Goal: Task Accomplishment & Management: Use online tool/utility

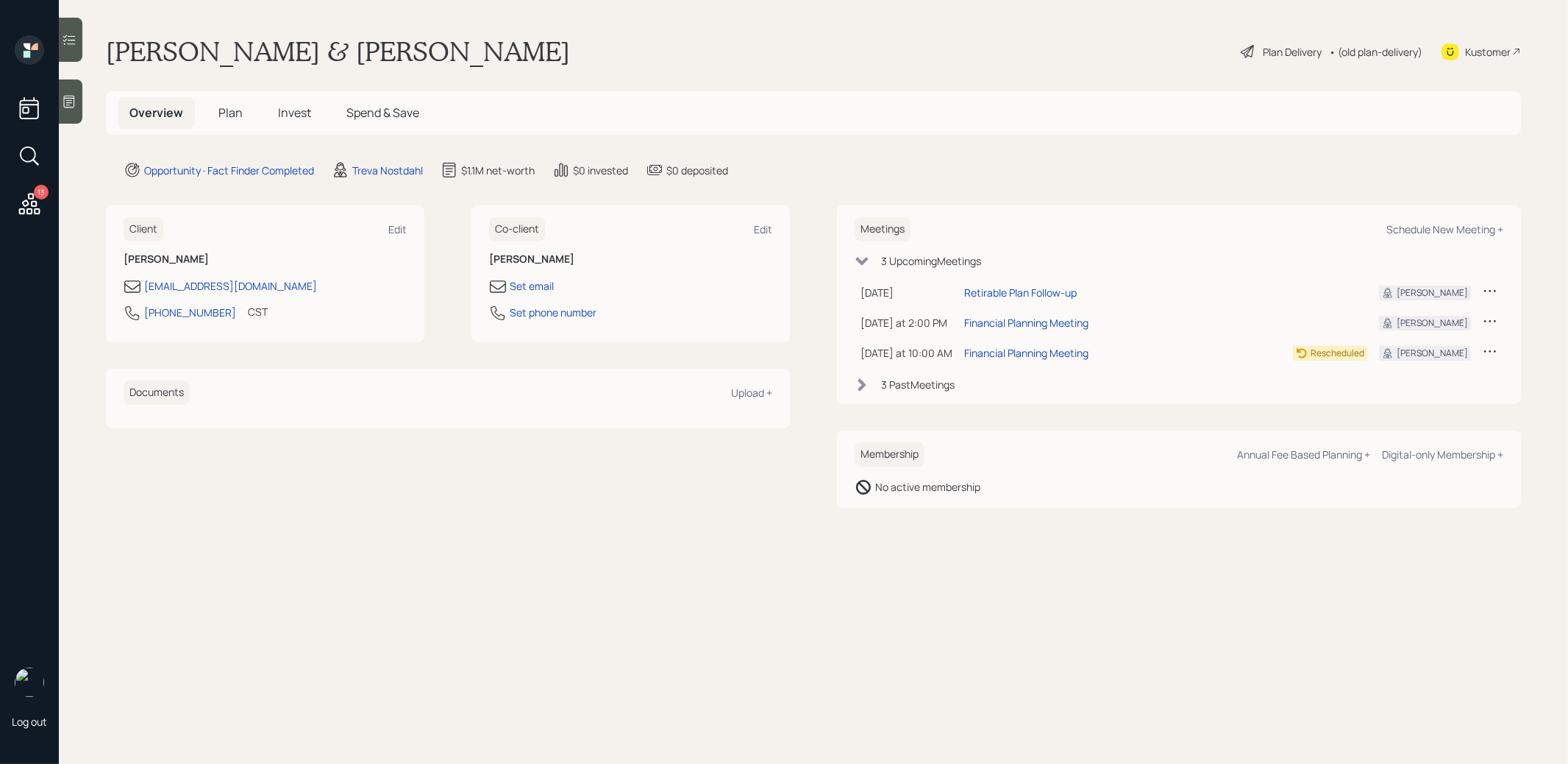
click at [228, 115] on span "Plan" at bounding box center [230, 112] width 24 height 16
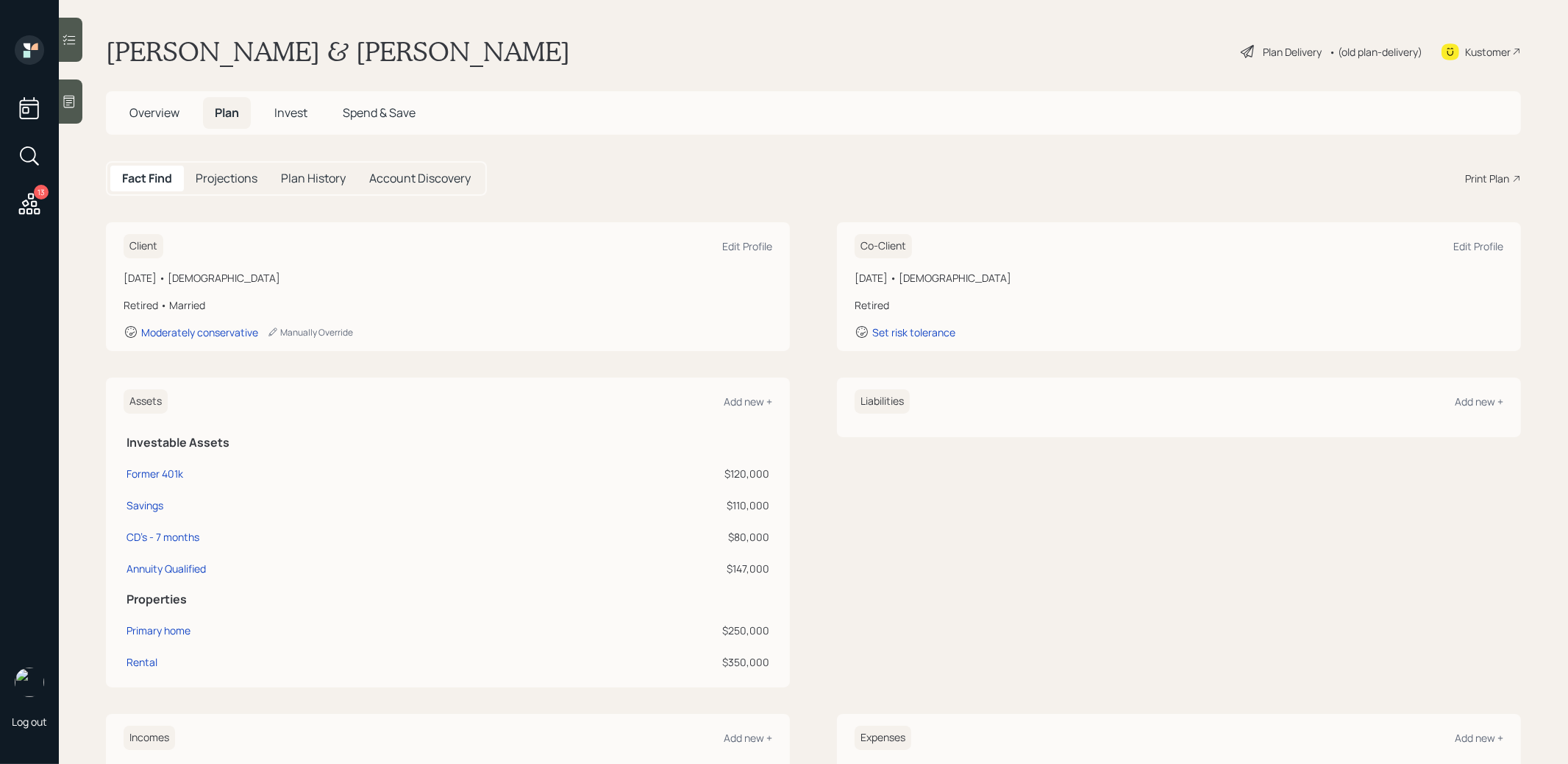
click at [292, 114] on span "Invest" at bounding box center [291, 112] width 33 height 16
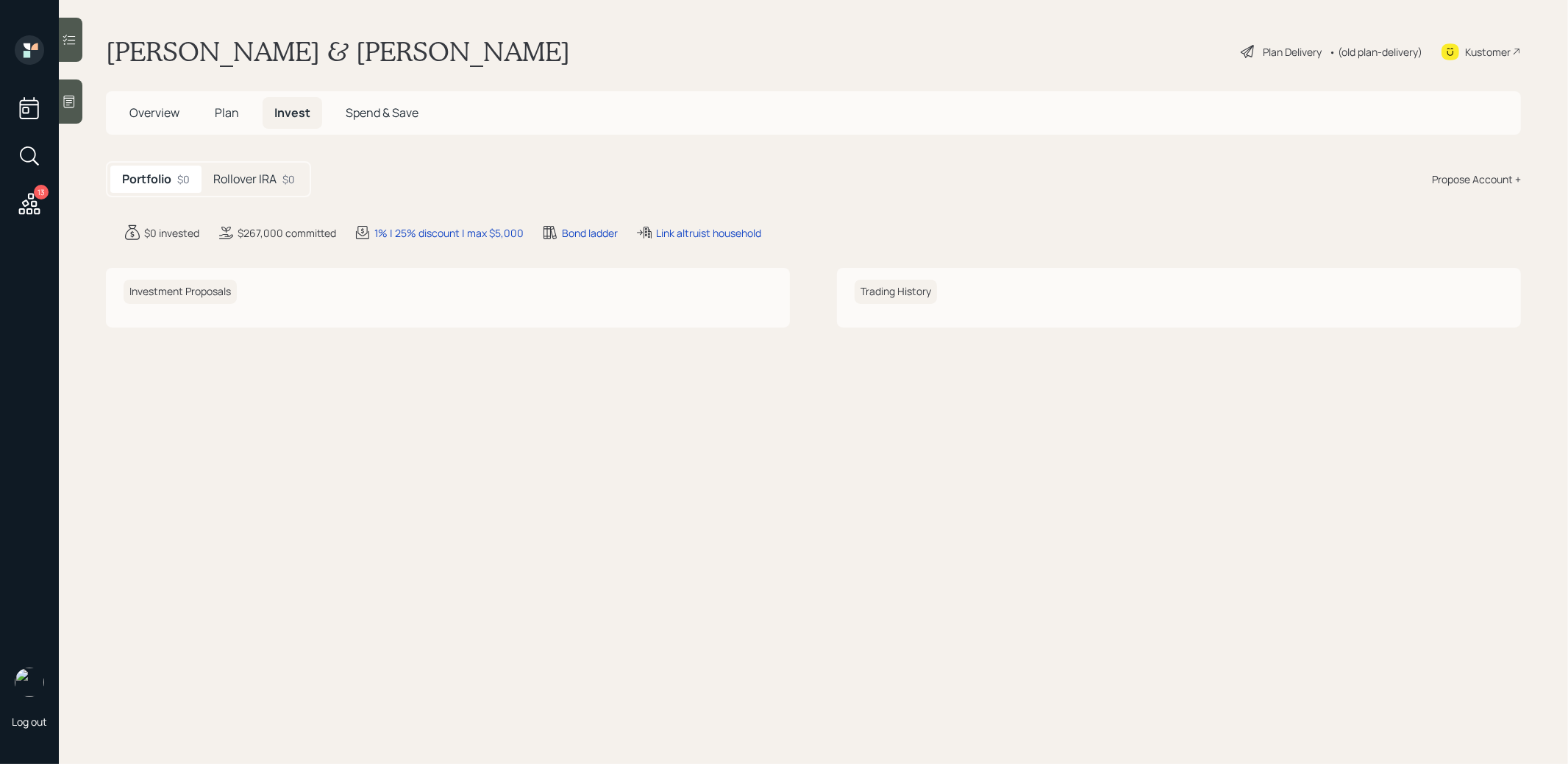
click at [248, 167] on div "Rollover IRA $0" at bounding box center [254, 179] width 105 height 27
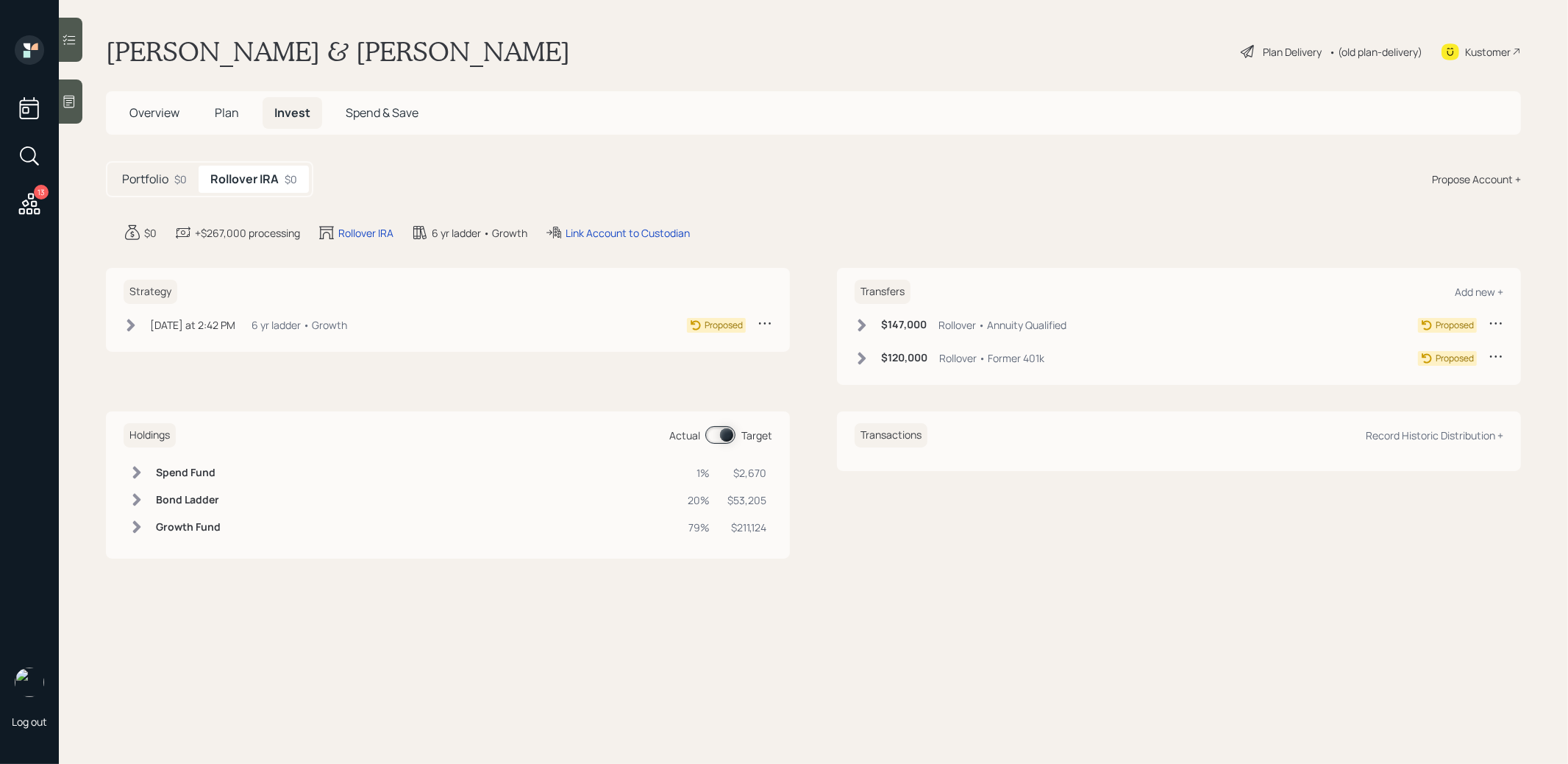
click at [863, 325] on icon at bounding box center [863, 324] width 8 height 13
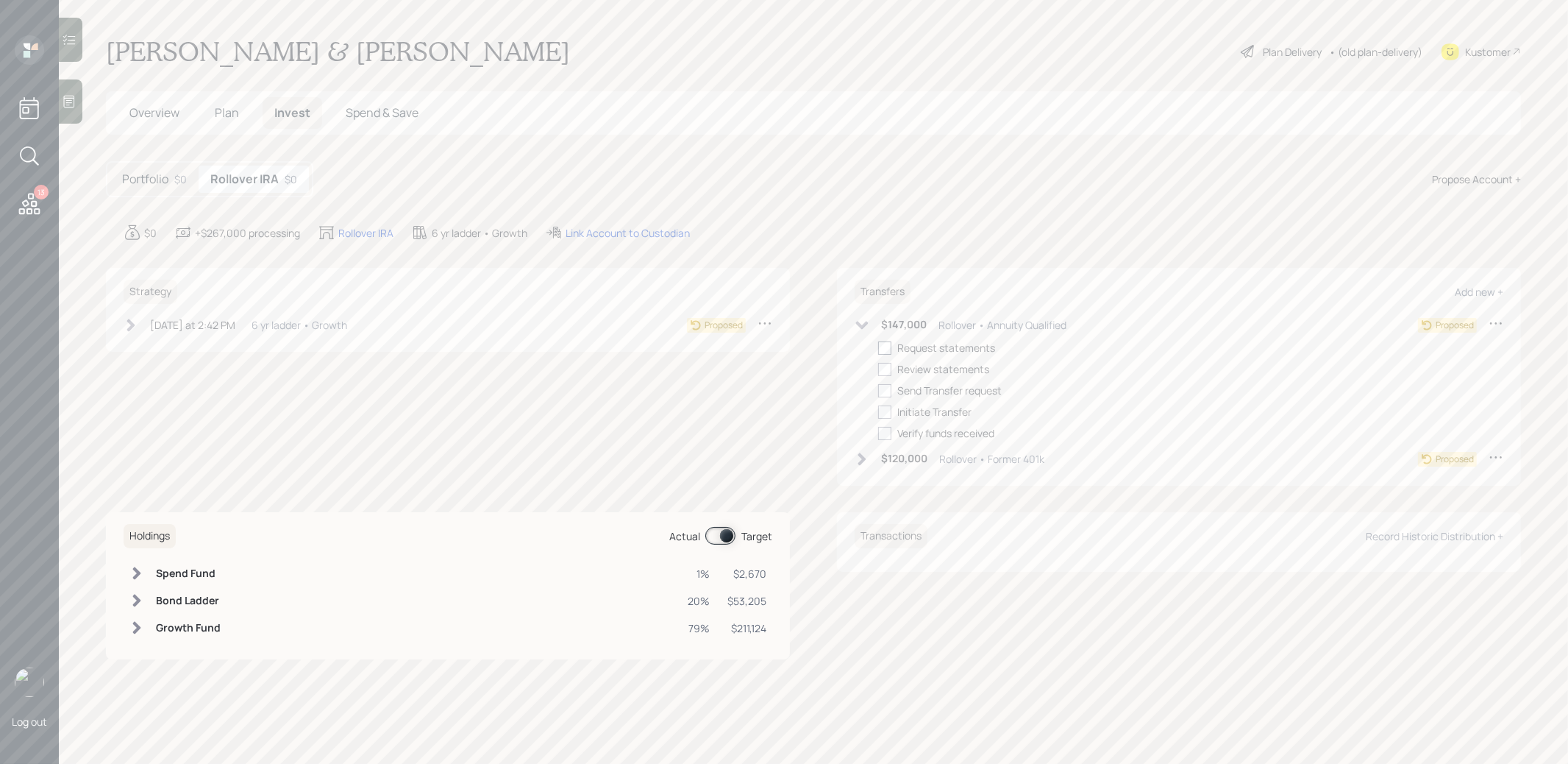
click at [885, 347] on div at bounding box center [885, 347] width 13 height 13
click at [879, 347] on input "checkbox" at bounding box center [878, 347] width 1 height 1
checkbox input "true"
click at [865, 460] on icon at bounding box center [863, 458] width 8 height 13
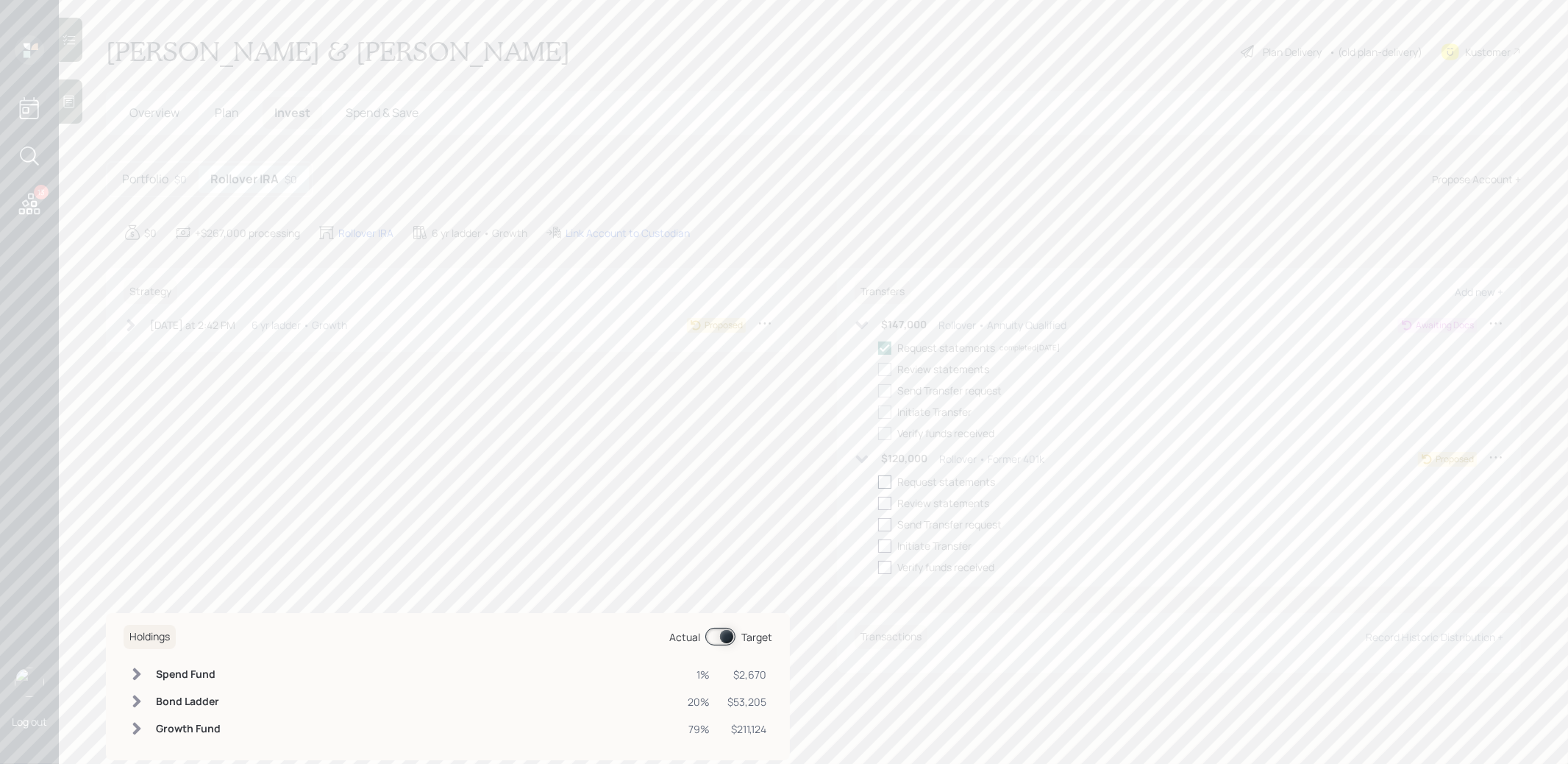
click at [885, 480] on div at bounding box center [885, 481] width 13 height 13
click at [879, 481] on input "checkbox" at bounding box center [878, 481] width 1 height 1
checkbox input "true"
click at [150, 116] on span "Overview" at bounding box center [155, 112] width 50 height 16
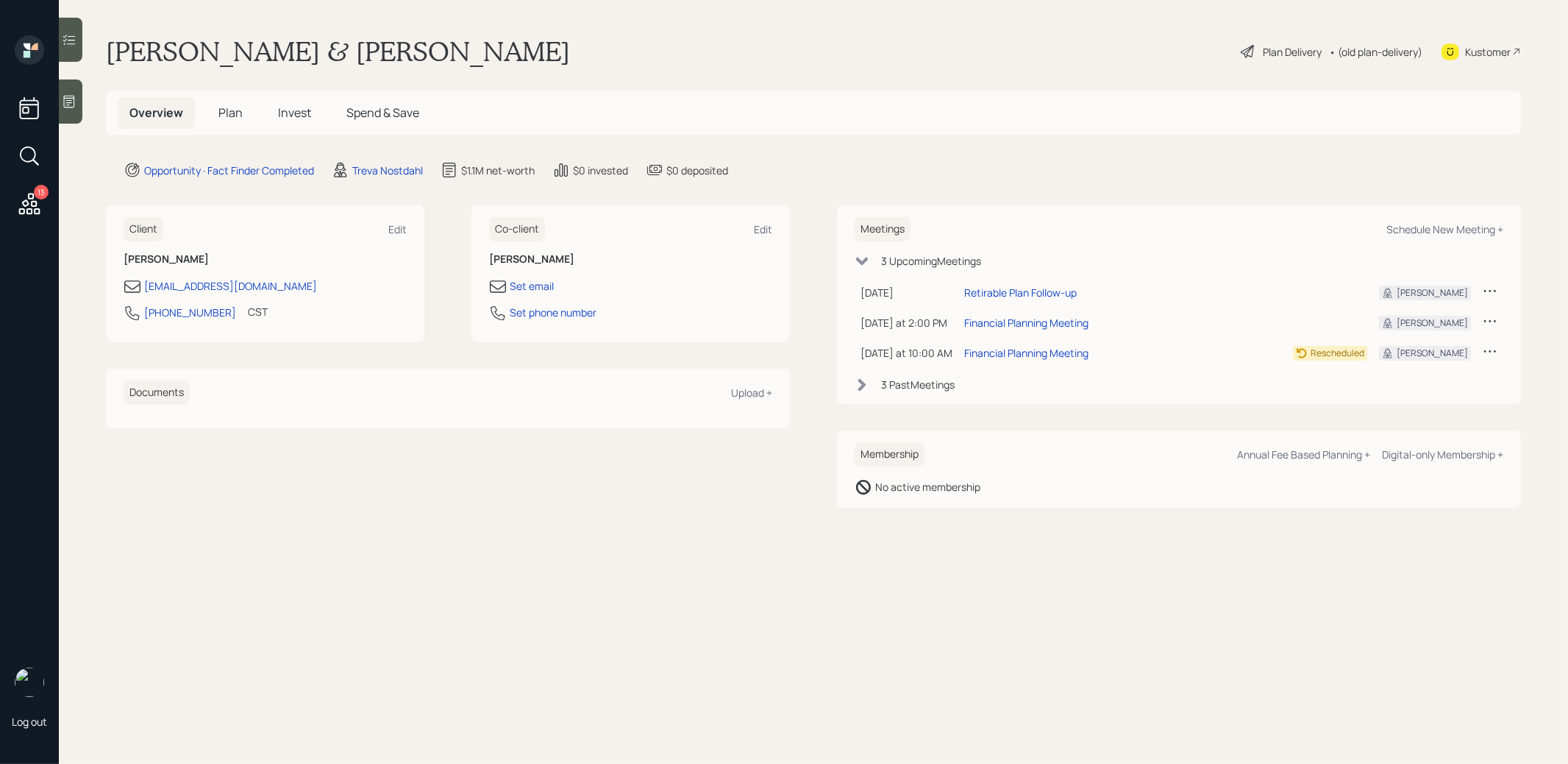
click at [234, 112] on span "Plan" at bounding box center [230, 112] width 24 height 16
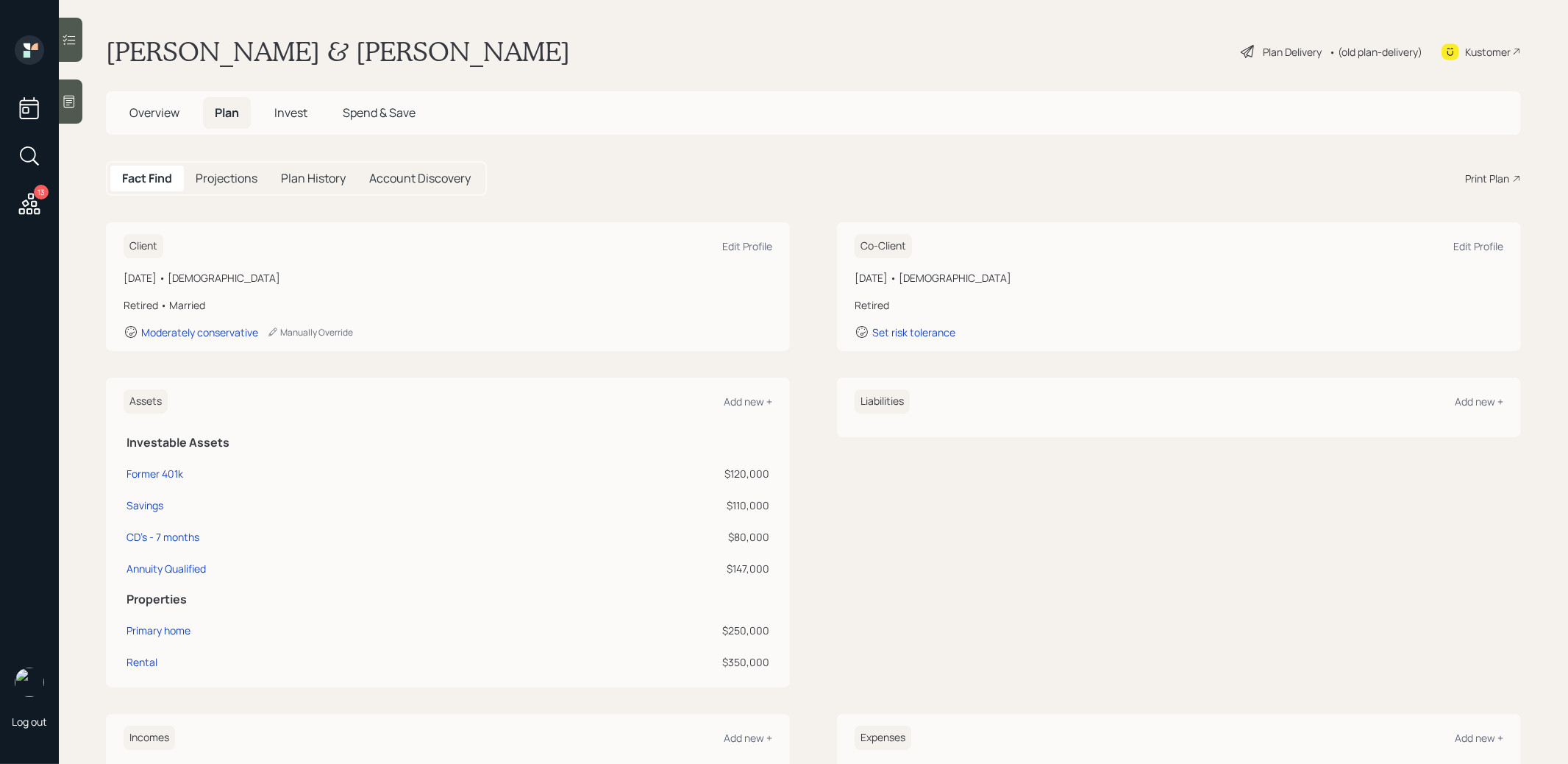
click at [1479, 175] on div "Print Plan" at bounding box center [1488, 179] width 45 height 16
